Goal: Task Accomplishment & Management: Complete application form

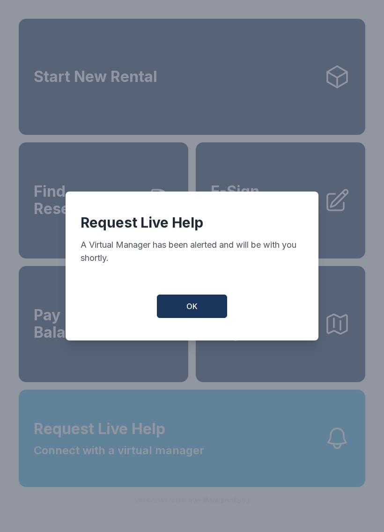
click at [204, 306] on button "OK" at bounding box center [192, 306] width 70 height 23
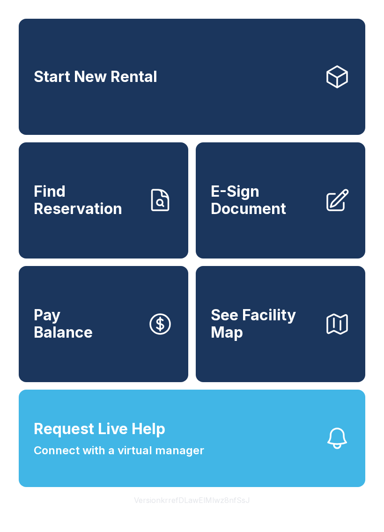
click at [304, 338] on span "See Facility Map" at bounding box center [264, 324] width 106 height 34
click at [209, 474] on button "Request Live Help Connect with a virtual manager" at bounding box center [192, 438] width 347 height 97
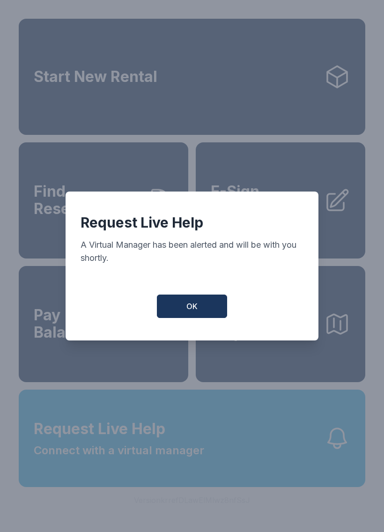
click at [203, 314] on button "OK" at bounding box center [192, 306] width 70 height 23
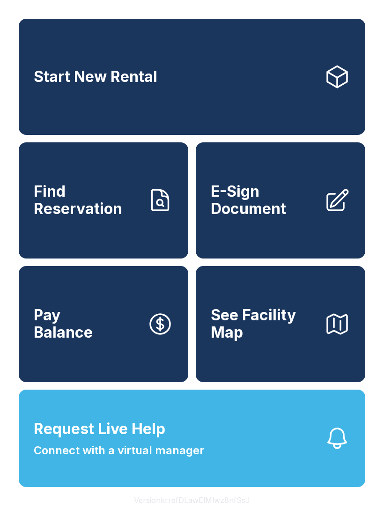
click at [296, 237] on link "E-Sign Document" at bounding box center [281, 200] width 170 height 116
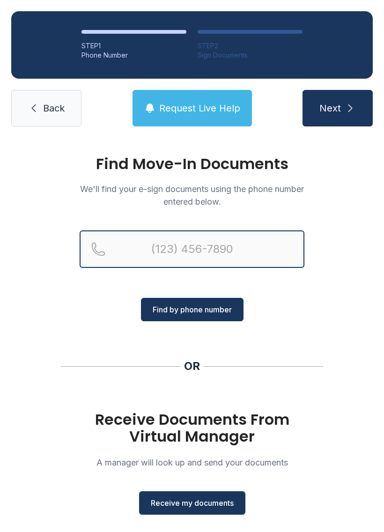
click at [217, 252] on input "Reservation phone number" at bounding box center [192, 248] width 225 height 37
type input "[PHONE_NUMBER]"
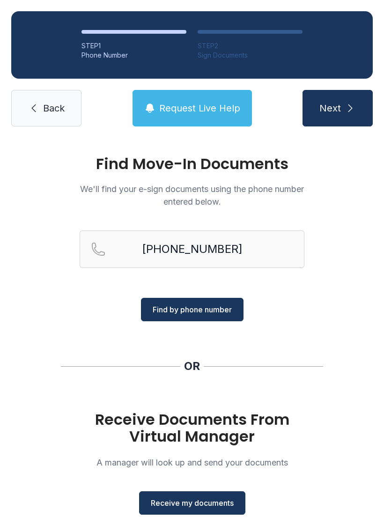
click at [225, 302] on button "Find by phone number" at bounding box center [192, 309] width 103 height 23
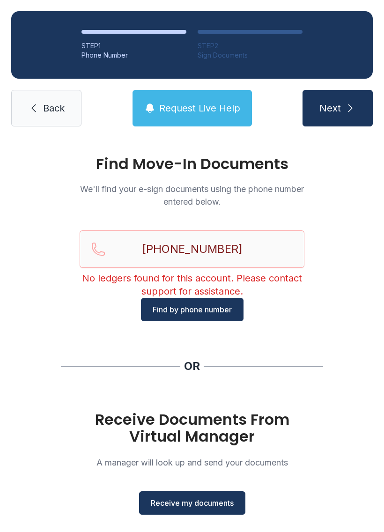
click at [209, 103] on span "Request Live Help" at bounding box center [199, 108] width 81 height 13
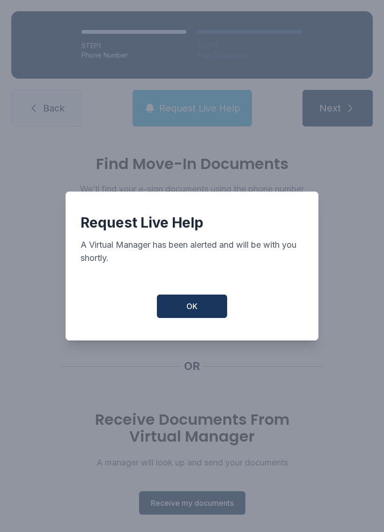
click at [195, 318] on button "OK" at bounding box center [192, 306] width 70 height 23
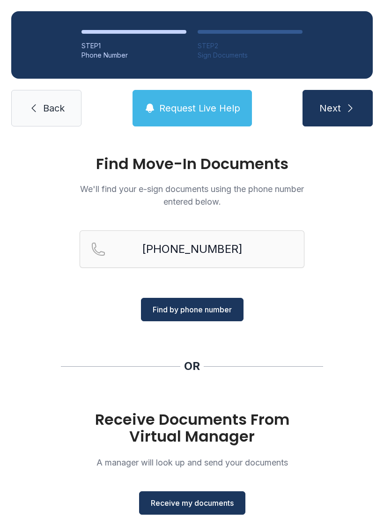
click at [212, 514] on button "Receive my documents" at bounding box center [192, 502] width 106 height 23
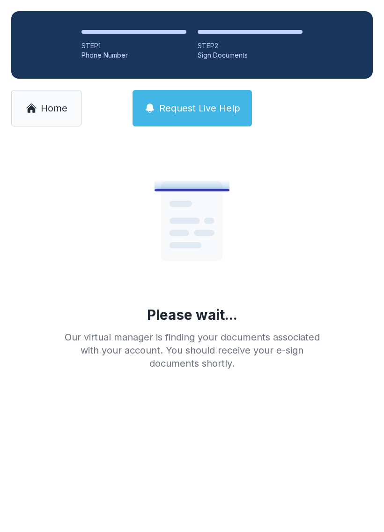
click at [59, 101] on link "Home" at bounding box center [46, 108] width 70 height 37
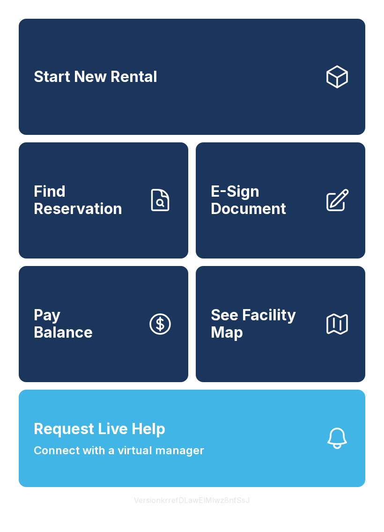
click at [153, 210] on icon at bounding box center [160, 200] width 16 height 21
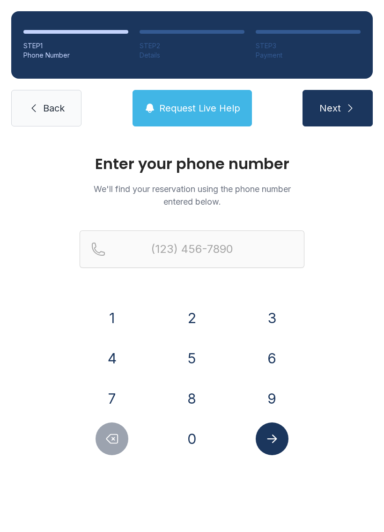
click at [273, 343] on button "6" at bounding box center [272, 358] width 33 height 33
click at [126, 312] on button "1" at bounding box center [112, 318] width 33 height 33
click at [195, 349] on button "5" at bounding box center [192, 358] width 33 height 33
click at [195, 348] on button "5" at bounding box center [192, 358] width 33 height 33
click at [196, 353] on button "5" at bounding box center [192, 358] width 33 height 33
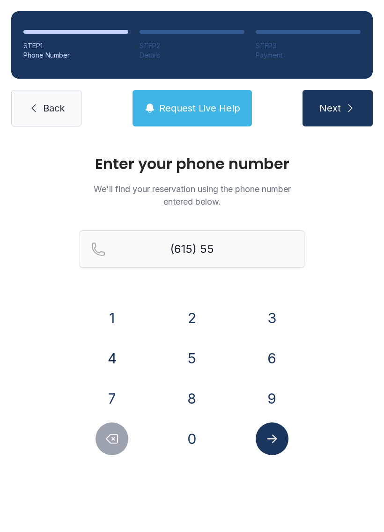
click at [106, 399] on button "7" at bounding box center [112, 398] width 33 height 33
click at [119, 357] on button "4" at bounding box center [112, 358] width 33 height 33
click at [119, 356] on button "4" at bounding box center [112, 358] width 33 height 33
click at [266, 351] on button "6" at bounding box center [272, 358] width 33 height 33
click at [135, 357] on div "4" at bounding box center [112, 358] width 65 height 33
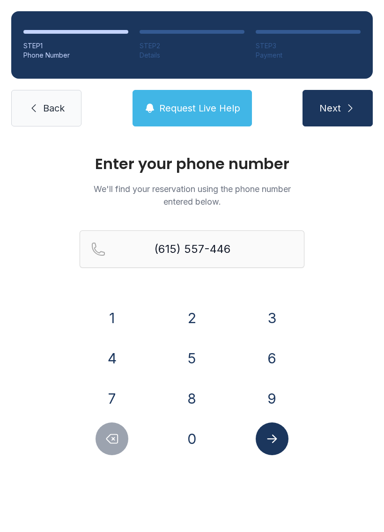
click at [113, 350] on button "4" at bounding box center [112, 358] width 33 height 33
click at [271, 438] on icon "Submit lookup form" at bounding box center [272, 439] width 10 height 8
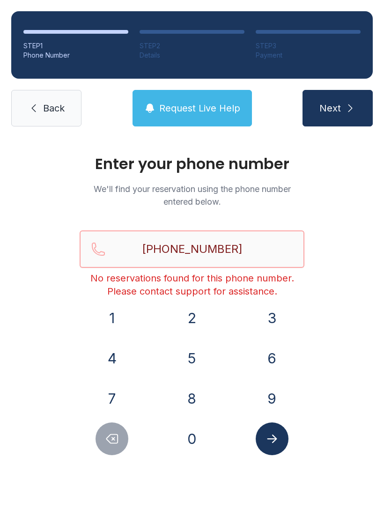
click at [258, 251] on input "[PHONE_NUMBER]" at bounding box center [192, 248] width 225 height 37
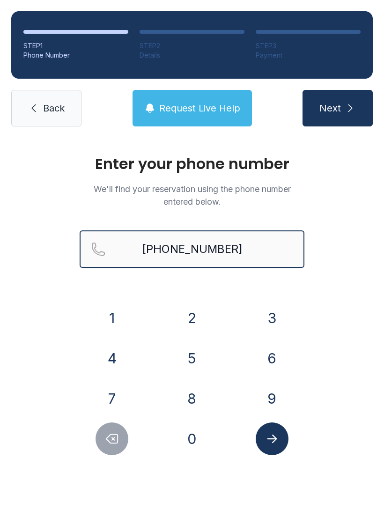
type input "[PHONE_NUMBER]"
click at [337, 108] on button "Next" at bounding box center [338, 108] width 70 height 37
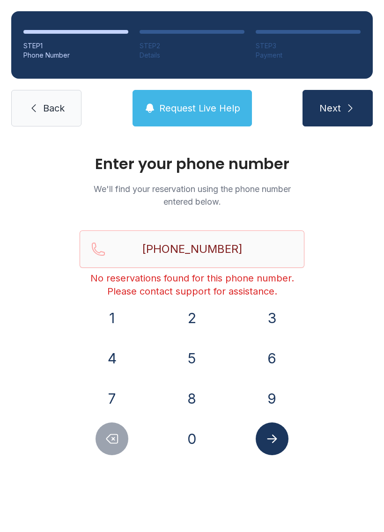
click at [67, 98] on link "Back" at bounding box center [46, 108] width 70 height 37
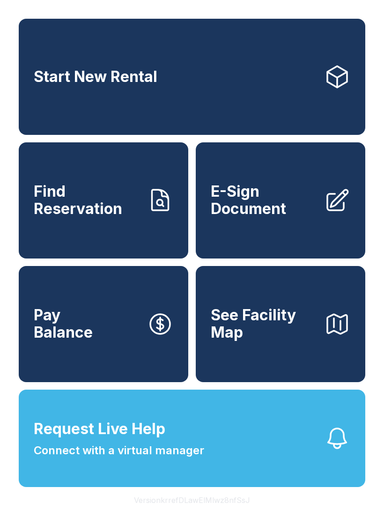
click at [305, 215] on span "E-Sign Document" at bounding box center [264, 200] width 106 height 34
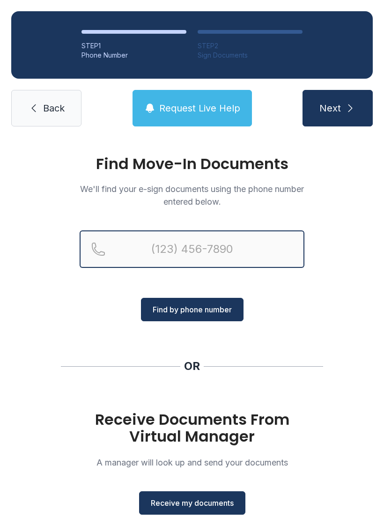
click at [243, 252] on input "Reservation phone number" at bounding box center [192, 248] width 225 height 37
type input "[PHONE_NUMBER]"
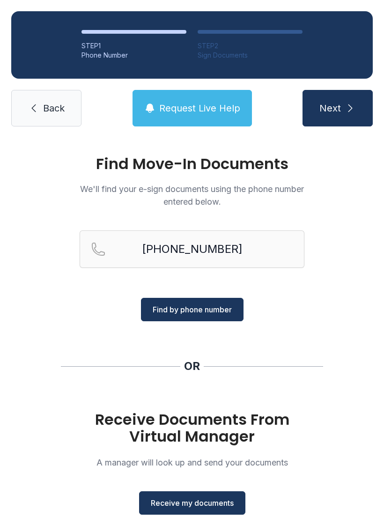
click at [223, 306] on span "Find by phone number" at bounding box center [192, 309] width 79 height 11
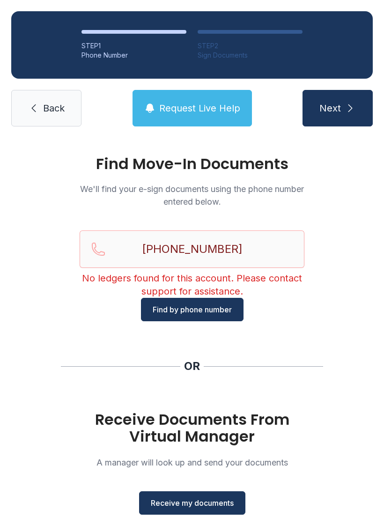
click at [52, 91] on link "Back" at bounding box center [46, 108] width 70 height 37
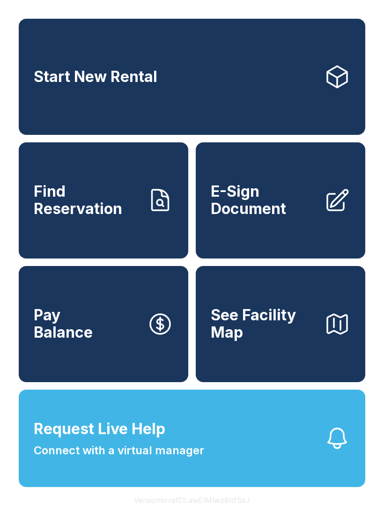
click at [298, 341] on span "See Facility Map" at bounding box center [264, 324] width 106 height 34
click at [321, 211] on link "E-Sign Document" at bounding box center [281, 200] width 170 height 116
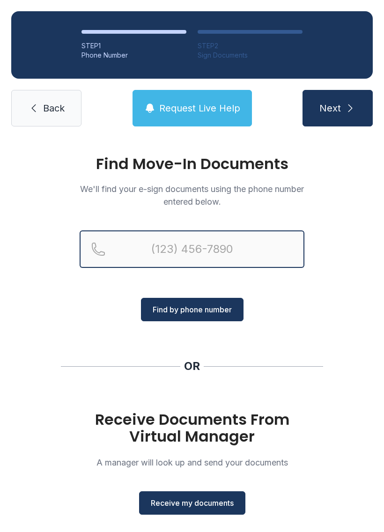
click at [271, 247] on input "Reservation phone number" at bounding box center [192, 248] width 225 height 37
type input "[PHONE_NUMBER]"
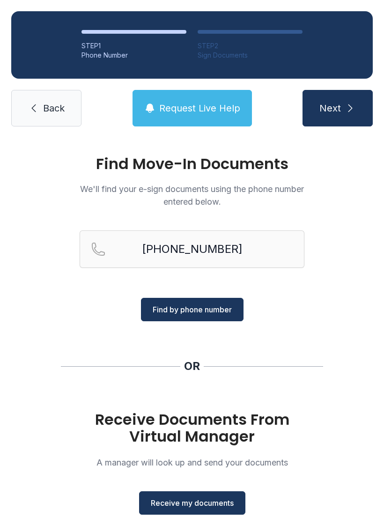
click at [211, 313] on span "Find by phone number" at bounding box center [192, 309] width 79 height 11
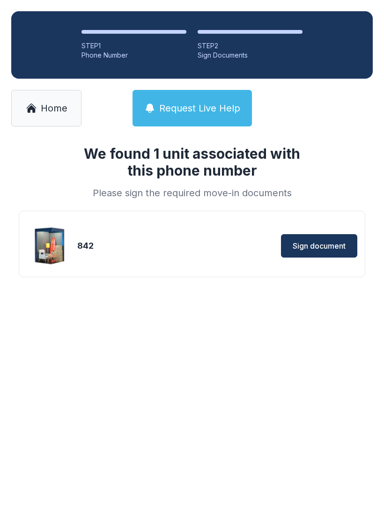
click at [328, 249] on span "Sign document" at bounding box center [319, 245] width 53 height 11
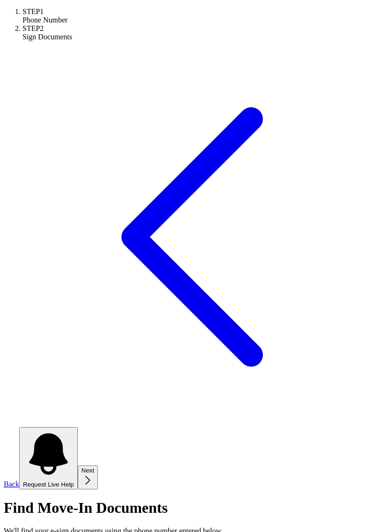
scroll to position [11, 0]
